Goal: Information Seeking & Learning: Find specific page/section

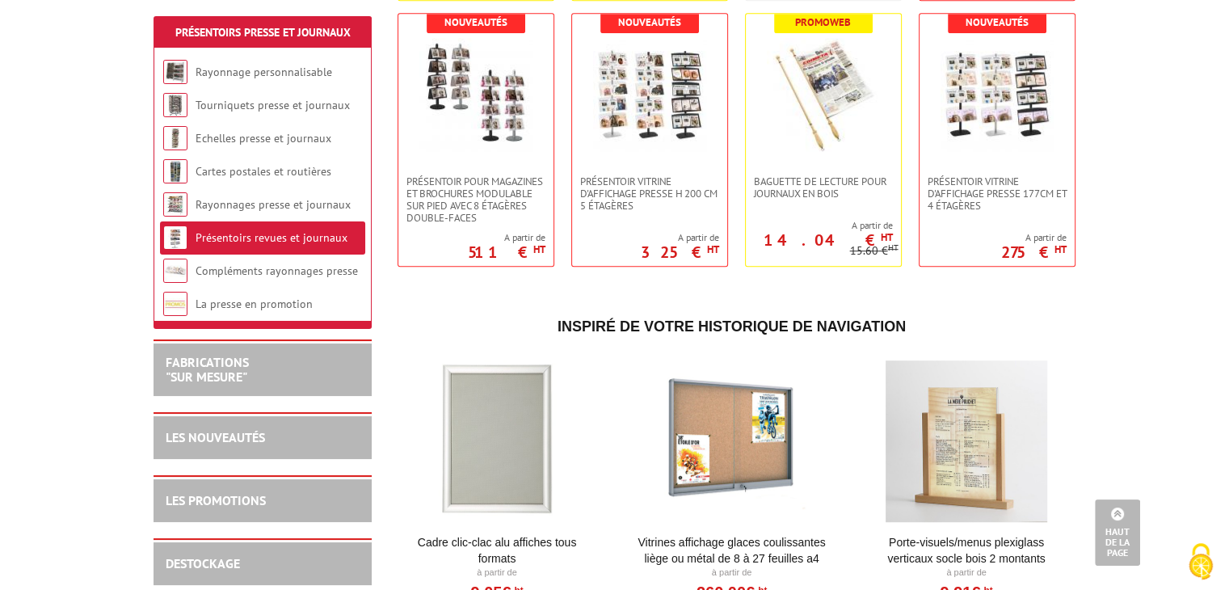
scroll to position [870, 0]
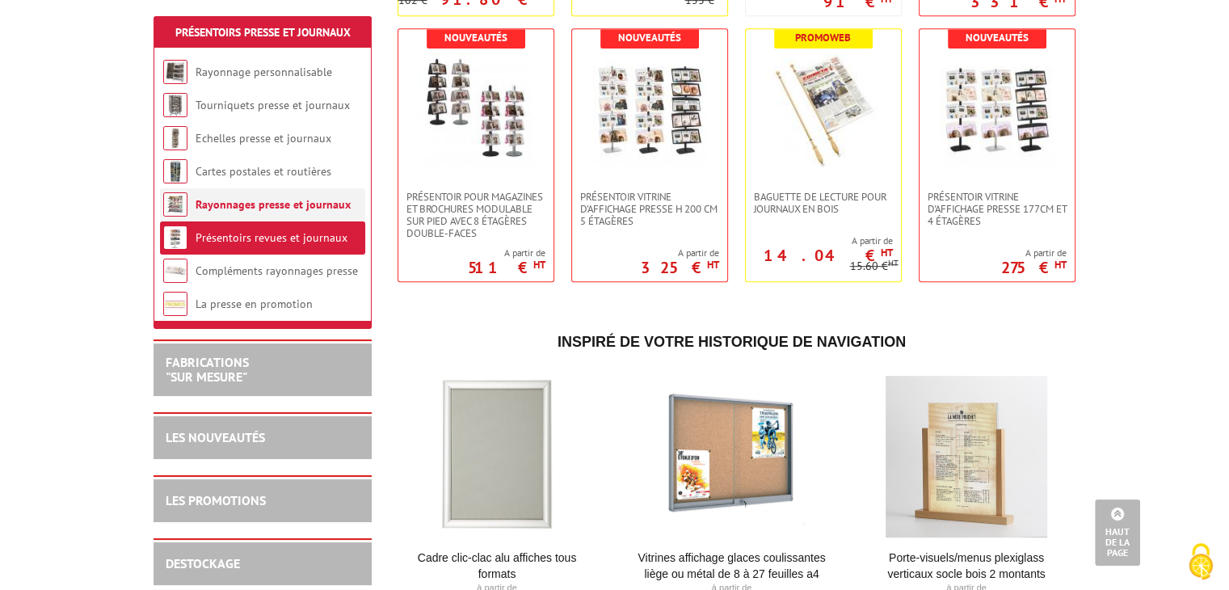
click at [291, 211] on link "Rayonnages presse et journaux" at bounding box center [273, 204] width 155 height 15
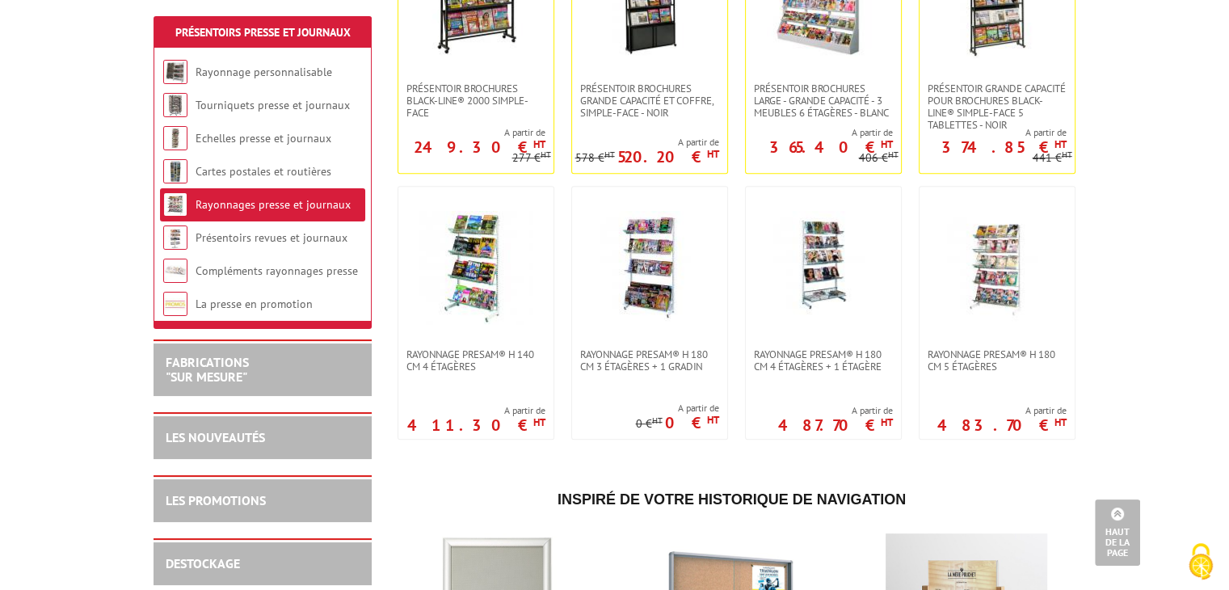
scroll to position [747, 0]
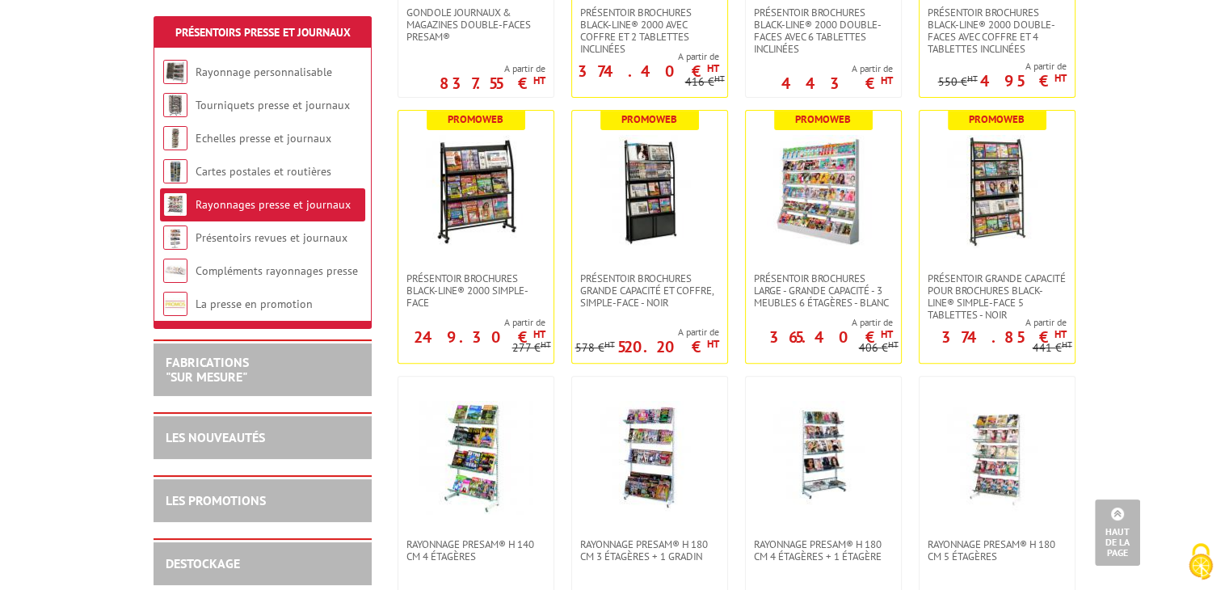
scroll to position [544, 0]
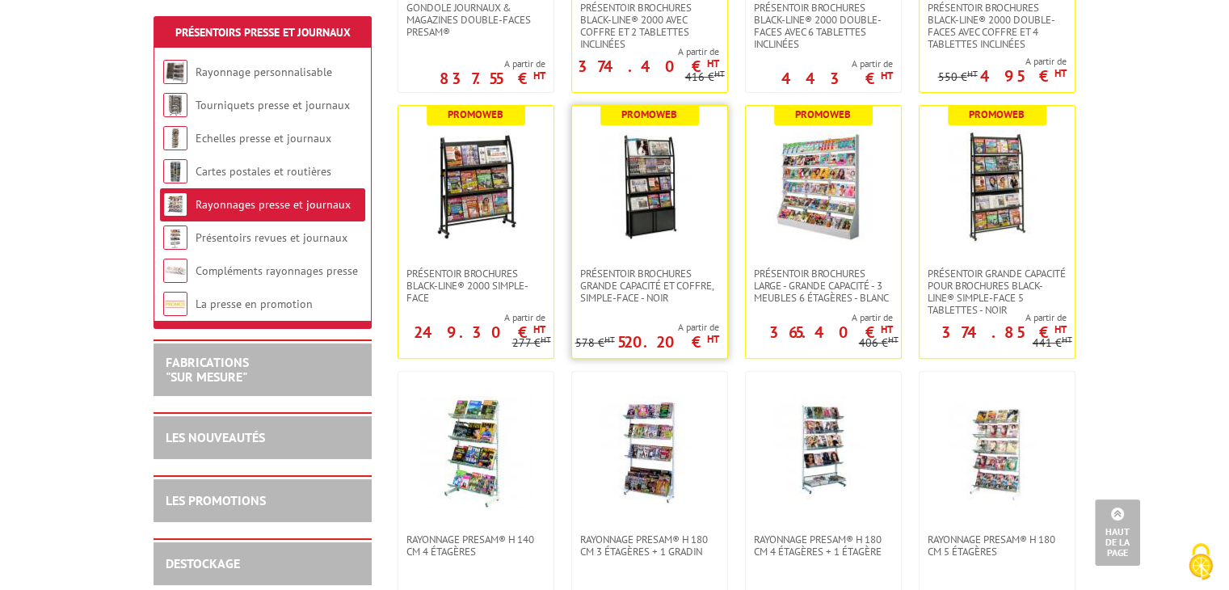
click at [630, 208] on img at bounding box center [649, 186] width 113 height 113
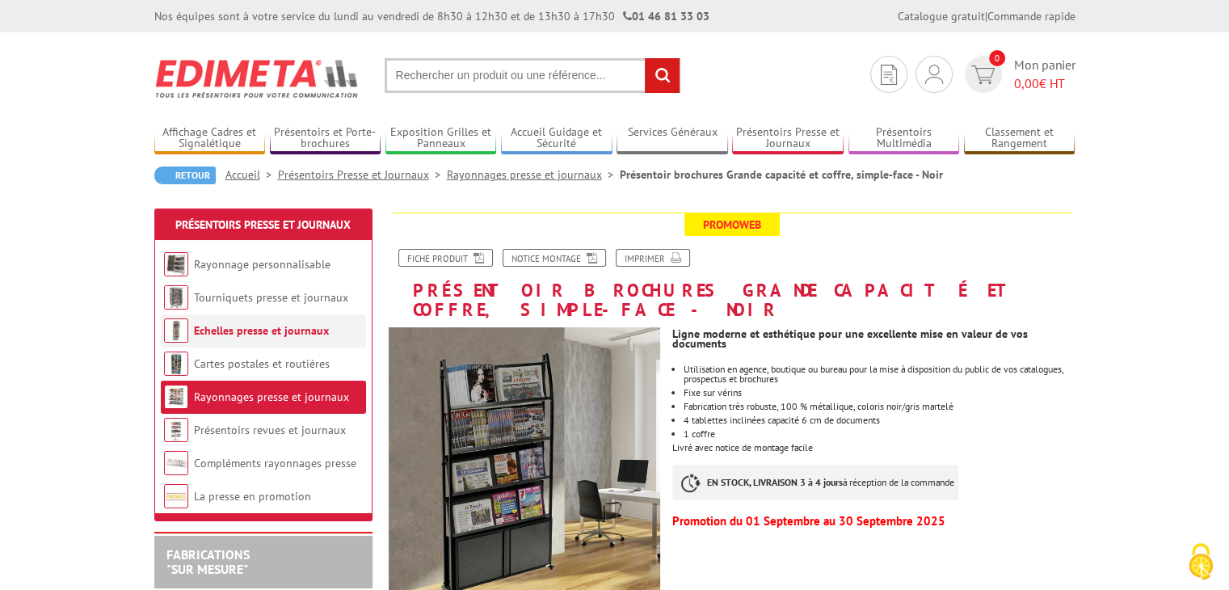
click at [237, 324] on link "Echelles presse et journaux" at bounding box center [261, 330] width 135 height 15
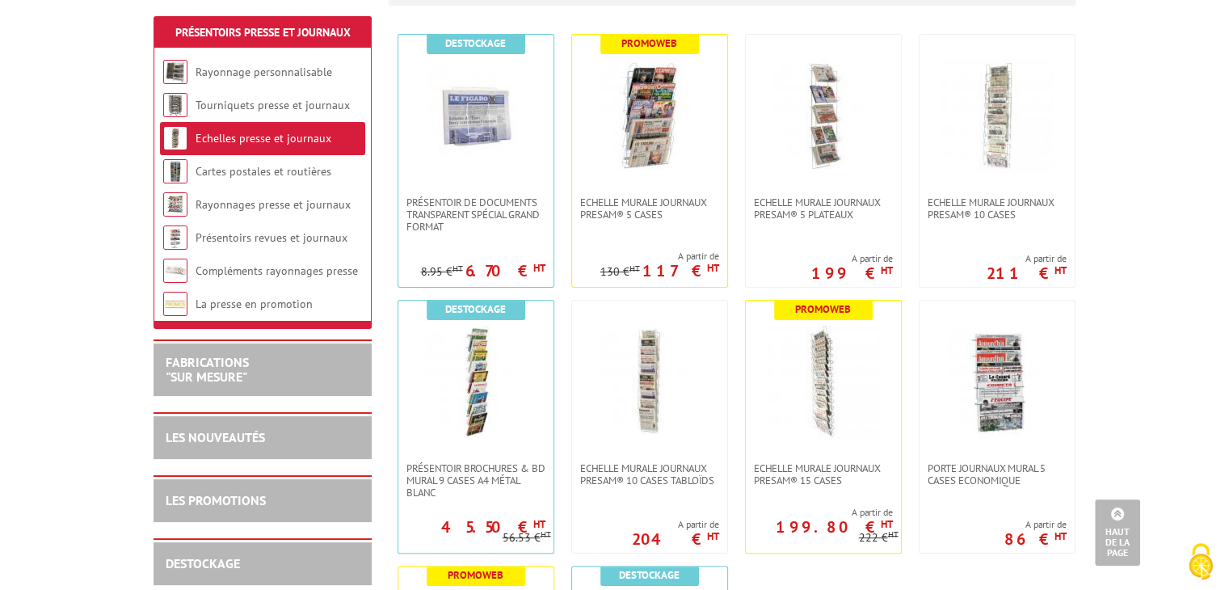
scroll to position [343, 0]
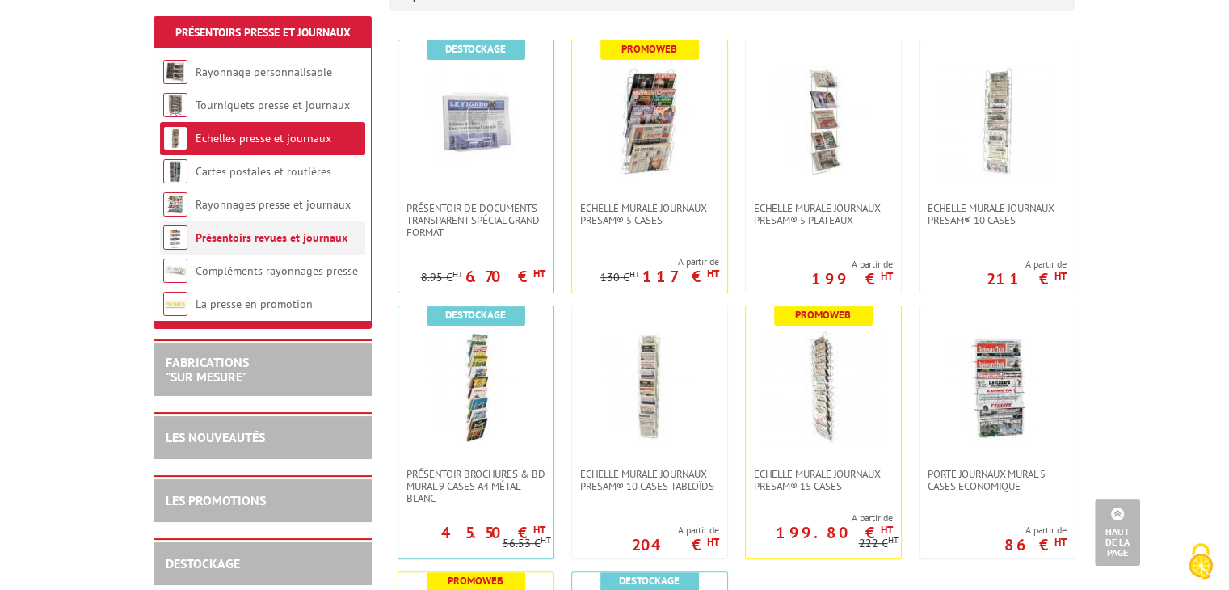
click at [311, 247] on li "Présentoirs revues et journaux" at bounding box center [262, 237] width 205 height 33
click at [288, 238] on link "Présentoirs revues et journaux" at bounding box center [272, 237] width 152 height 15
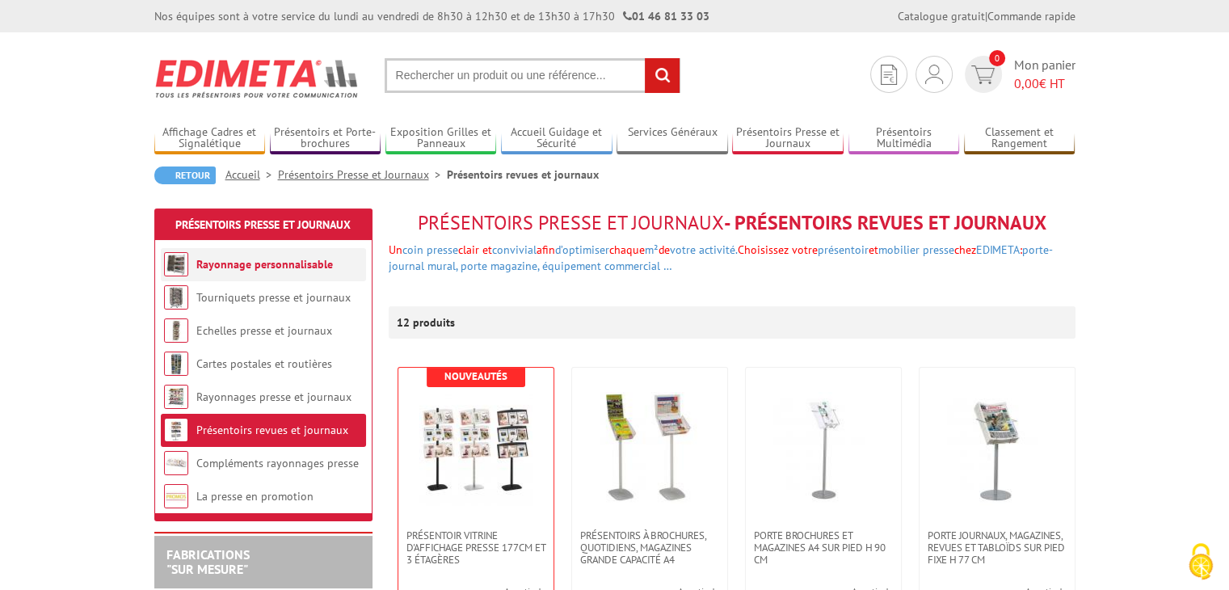
click at [264, 259] on link "Rayonnage personnalisable" at bounding box center [264, 264] width 137 height 15
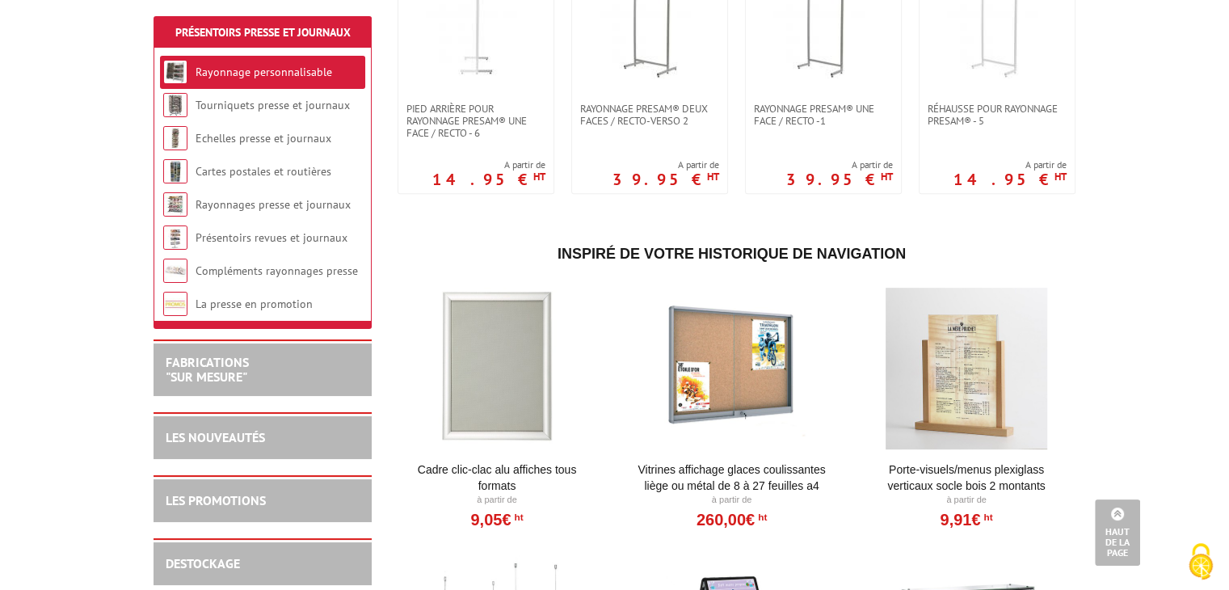
scroll to position [695, 0]
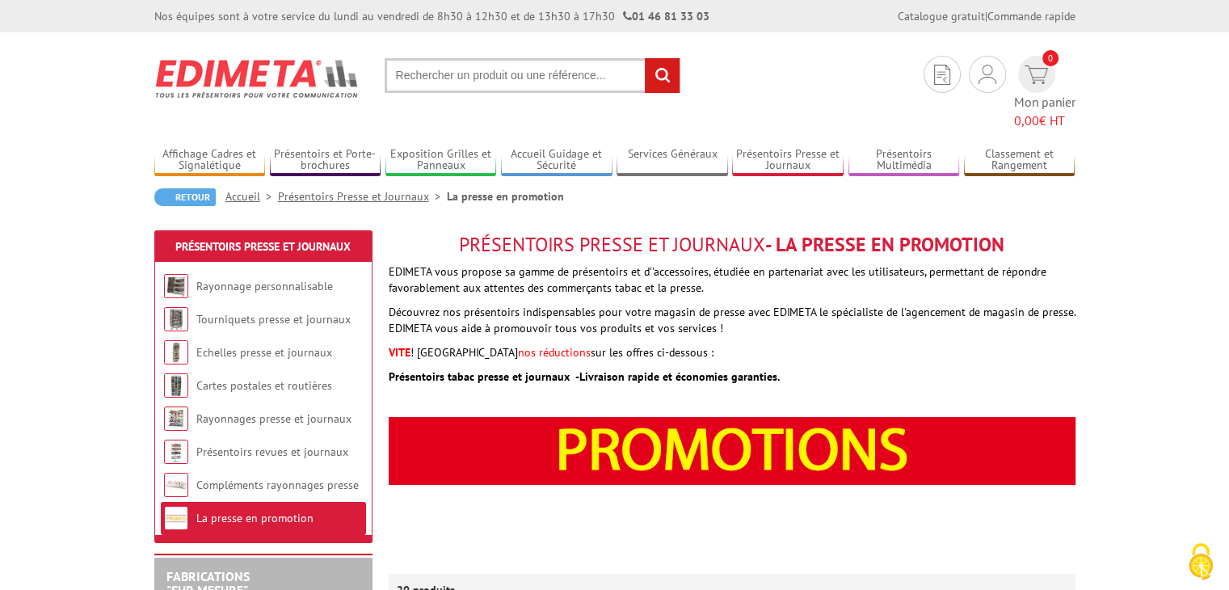
drag, startPoint x: 556, startPoint y: 70, endPoint x: 556, endPoint y: 83, distance: 12.9
click at [556, 83] on input "text" at bounding box center [533, 75] width 296 height 35
click at [512, 72] on input "text" at bounding box center [533, 75] width 296 height 35
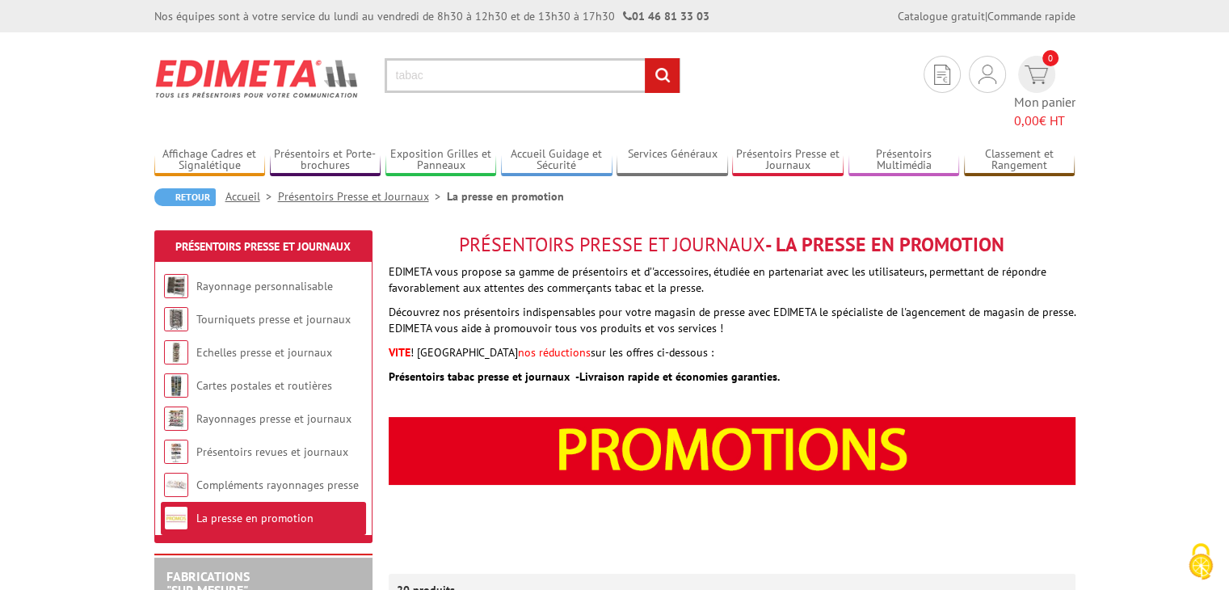
type input "tabac"
click at [645, 58] on input "rechercher" at bounding box center [662, 75] width 35 height 35
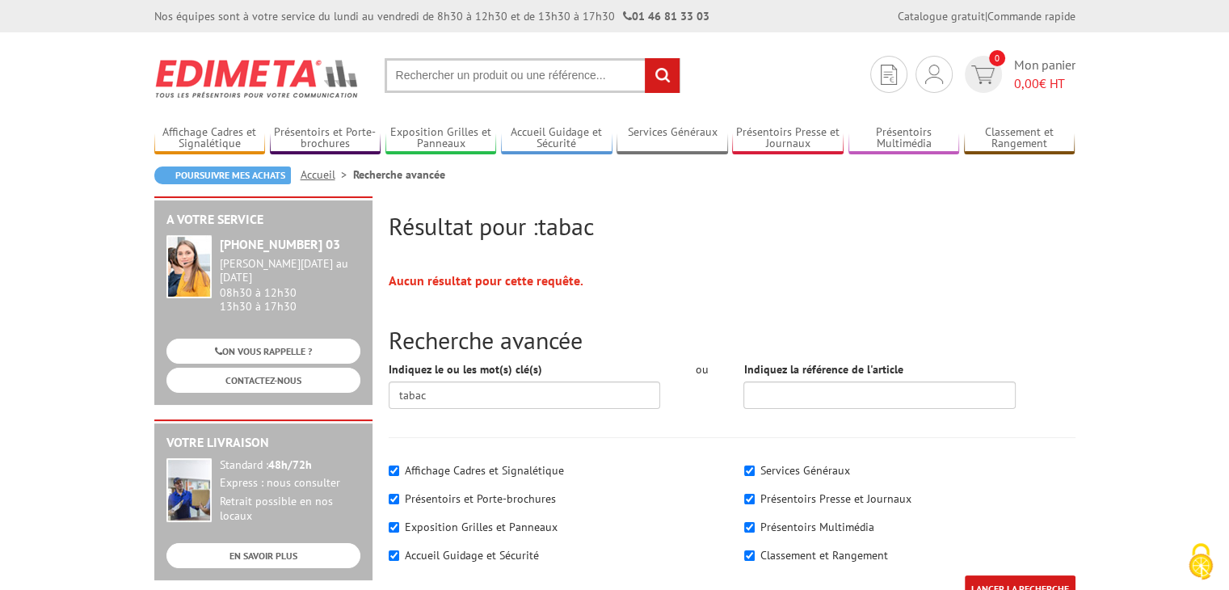
click at [511, 82] on input "text" at bounding box center [533, 75] width 296 height 35
type input "tabac"
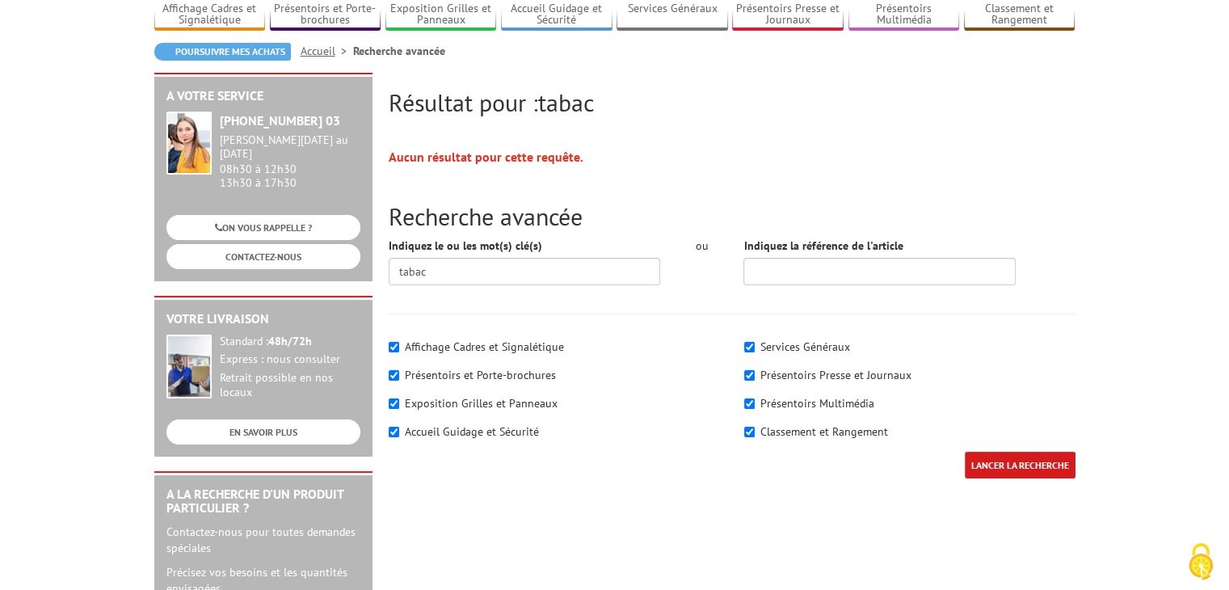
scroll to position [129, 0]
